Goal: Navigation & Orientation: Find specific page/section

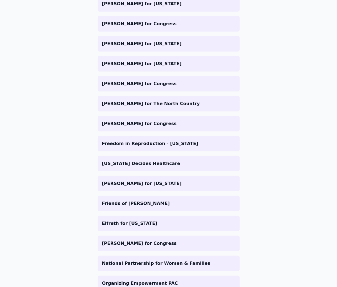
scroll to position [539, 0]
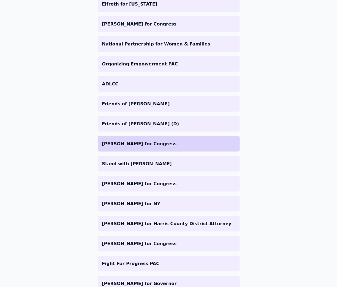
click at [123, 139] on li "[PERSON_NAME] for Congress" at bounding box center [169, 144] width 142 height 16
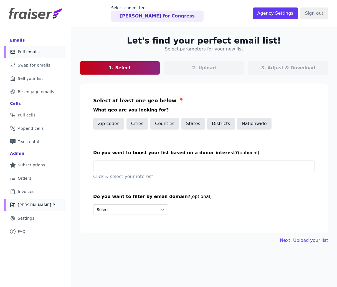
click at [29, 200] on link "Share Icon Outline of a share Fraiser Performance" at bounding box center [35, 205] width 62 height 12
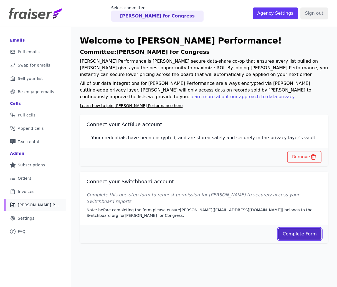
click at [290, 228] on link "Complete Form" at bounding box center [300, 234] width 44 height 12
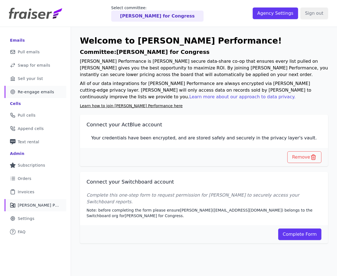
click at [37, 91] on span "Re-engage emails" at bounding box center [36, 92] width 36 height 6
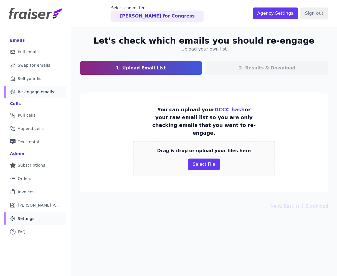
click at [34, 217] on link "Gear Icon Outline of a gear Settings" at bounding box center [35, 218] width 62 height 12
